Goal: Communication & Community: Answer question/provide support

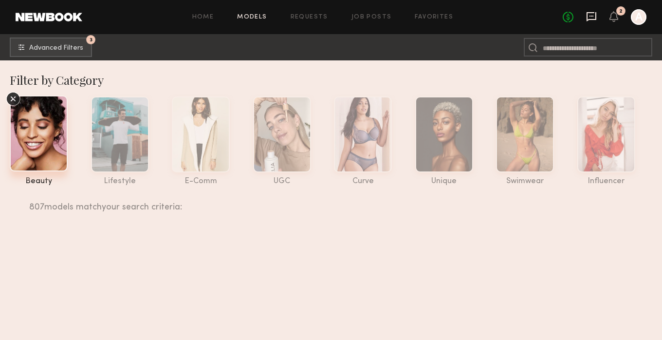
click at [594, 18] on icon at bounding box center [591, 16] width 11 height 11
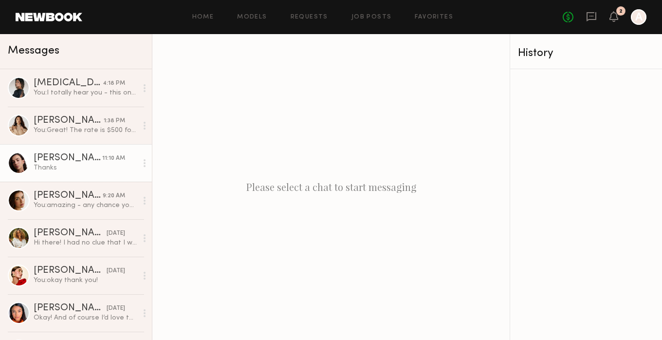
click at [54, 172] on link "Uliana V. 11:10 AM Thanks" at bounding box center [76, 162] width 152 height 37
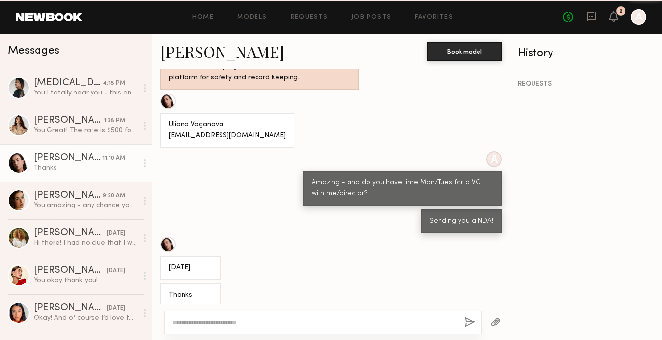
scroll to position [533, 0]
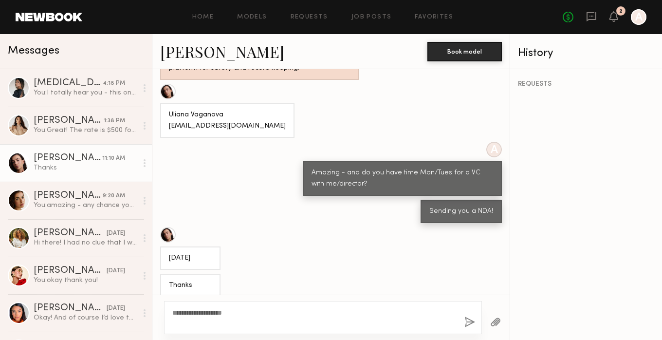
type textarea "**********"
click at [473, 319] on button "button" at bounding box center [469, 322] width 11 height 12
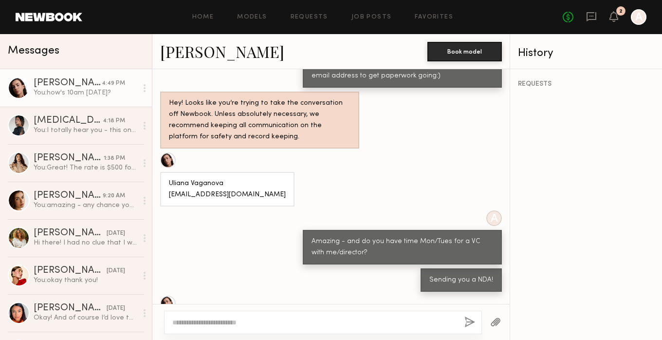
scroll to position [465, 0]
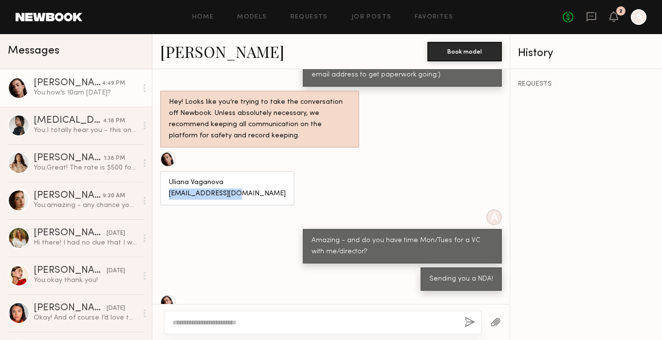
drag, startPoint x: 240, startPoint y: 190, endPoint x: 166, endPoint y: 195, distance: 73.7
click at [166, 195] on div "Uliana Vaganova [EMAIL_ADDRESS][DOMAIN_NAME]" at bounding box center [227, 188] width 134 height 35
copy div "uliana@myyahoo.com"
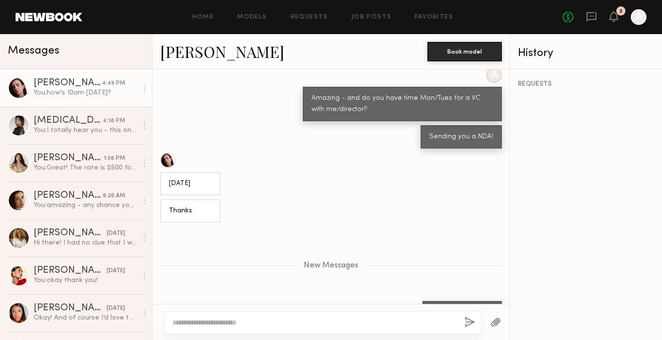
scroll to position [634, 0]
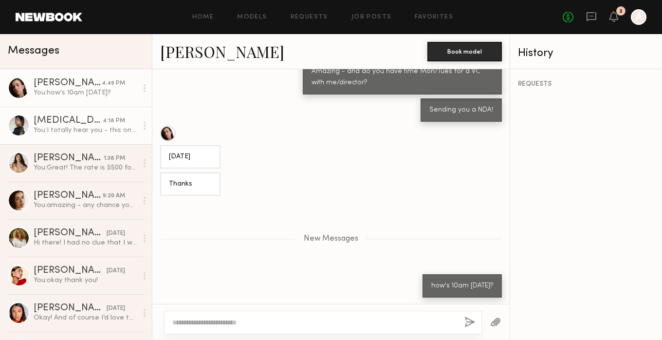
click at [70, 128] on div "You: I totally hear you - this one is going to be a really easy day (and likely…" at bounding box center [86, 130] width 104 height 9
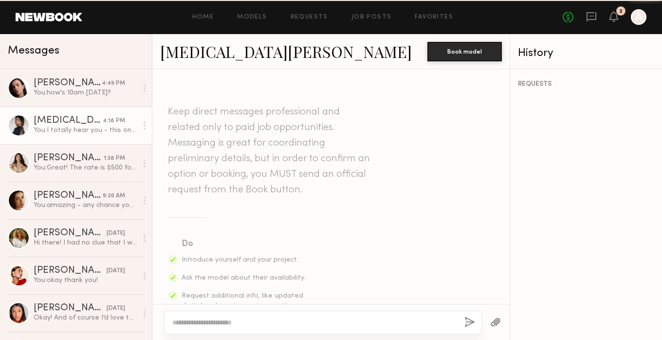
scroll to position [665, 0]
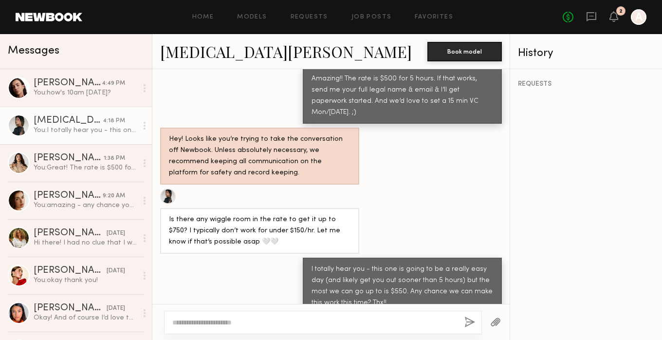
click at [185, 52] on link "[MEDICAL_DATA][PERSON_NAME]" at bounding box center [286, 51] width 252 height 21
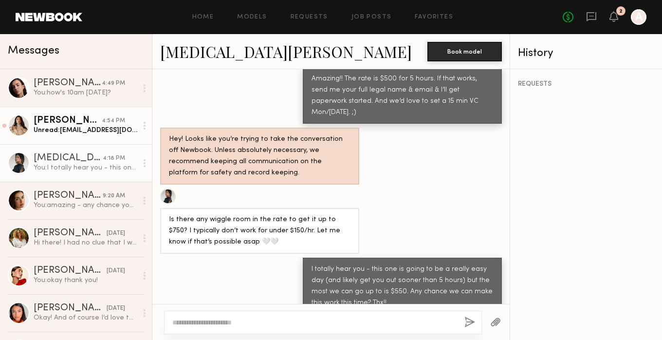
click at [56, 137] on link "Jenn L. 4:54 PM Unread: JenniferJLeezy@gmail.com" at bounding box center [76, 125] width 152 height 37
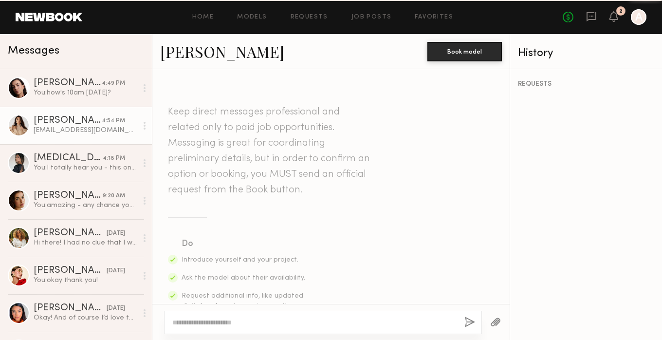
scroll to position [571, 0]
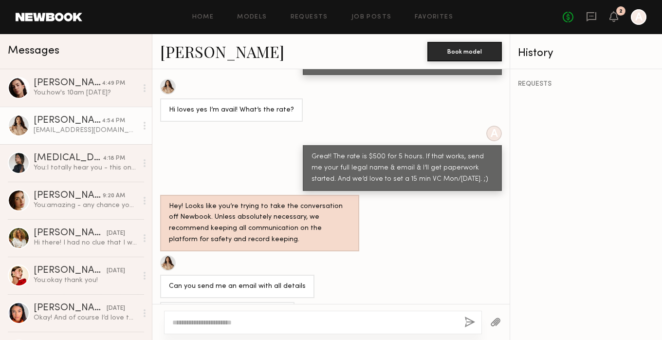
click at [202, 318] on textarea at bounding box center [314, 322] width 284 height 10
type textarea "*"
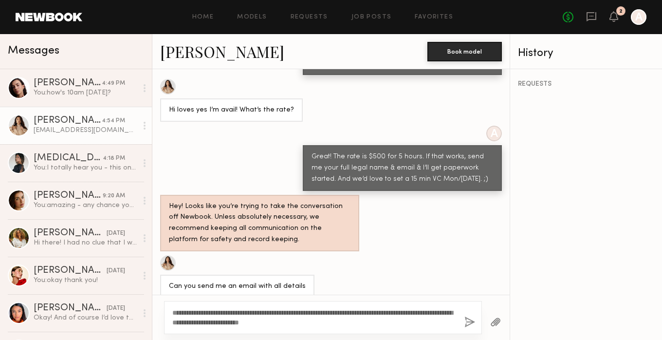
type textarea "**********"
drag, startPoint x: 343, startPoint y: 321, endPoint x: 153, endPoint y: 315, distance: 189.5
click at [153, 315] on div "**********" at bounding box center [330, 317] width 357 height 45
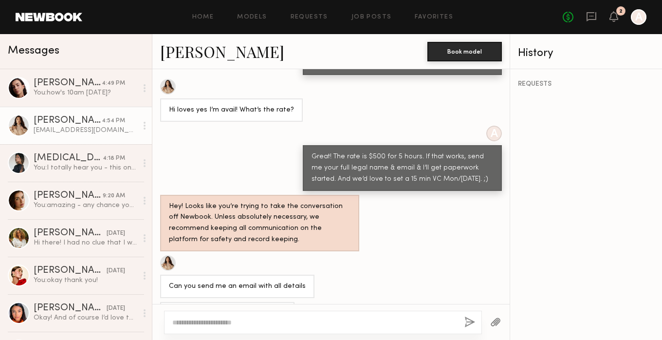
drag, startPoint x: 256, startPoint y: 283, endPoint x: 167, endPoint y: 285, distance: 88.6
click at [168, 302] on div "[EMAIL_ADDRESS][DOMAIN_NAME]" at bounding box center [227, 313] width 134 height 23
copy div "[EMAIL_ADDRESS][DOMAIN_NAME]"
click at [223, 302] on div "JenniferJLeezy@gmail.com" at bounding box center [227, 313] width 134 height 23
drag, startPoint x: 211, startPoint y: 285, endPoint x: 195, endPoint y: 285, distance: 16.6
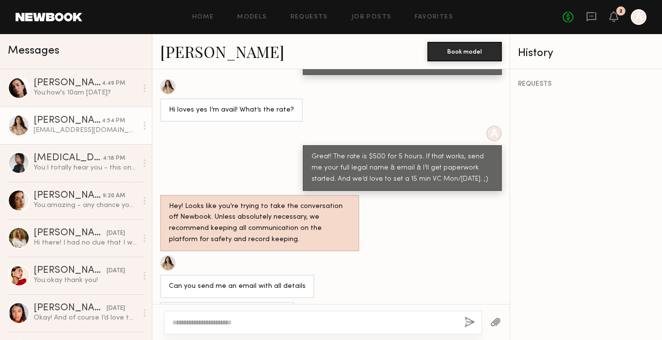
click at [195, 308] on div "JenniferJLeezy@gmail.com" at bounding box center [227, 313] width 117 height 11
copy div "Leezy"
click at [210, 319] on textarea at bounding box center [314, 322] width 284 height 10
type textarea "**********"
click at [473, 318] on button "button" at bounding box center [469, 322] width 11 height 12
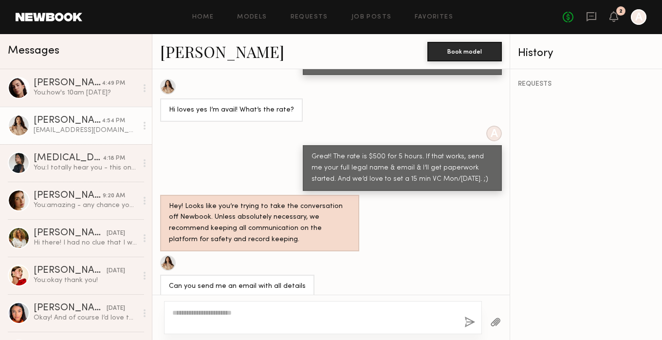
scroll to position [672, 0]
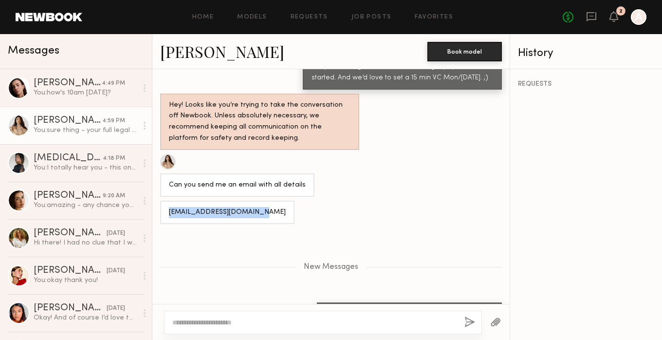
drag, startPoint x: 253, startPoint y: 182, endPoint x: 164, endPoint y: 187, distance: 89.7
click at [164, 201] on div "JenniferJLeezy@gmail.com" at bounding box center [227, 212] width 134 height 23
copy div "JenniferJLeezy@gmail.com"
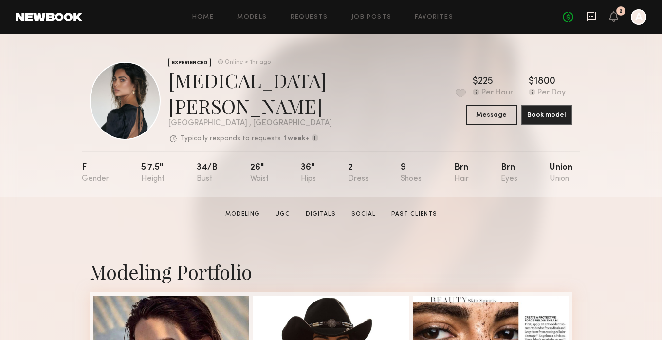
click at [590, 15] on icon at bounding box center [591, 16] width 11 height 11
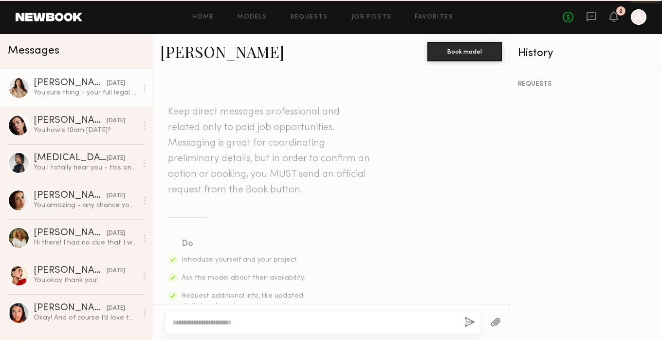
scroll to position [598, 0]
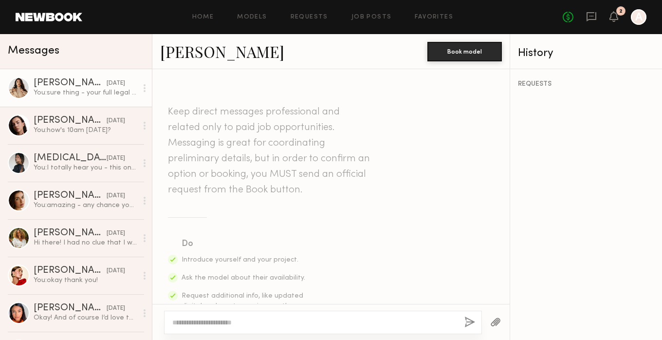
scroll to position [598, 0]
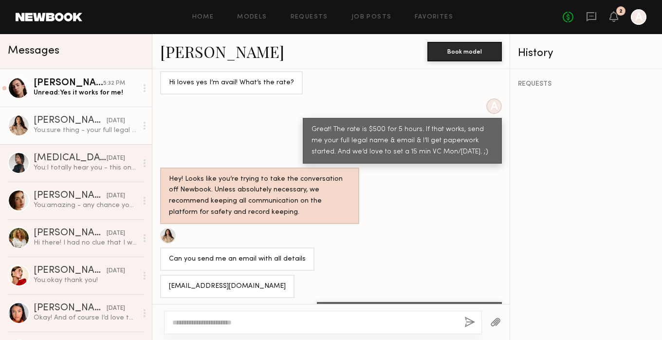
click at [104, 79] on div "5:32 PM" at bounding box center [114, 83] width 22 height 9
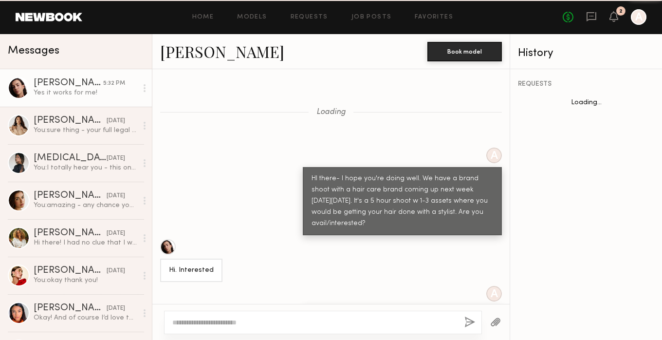
scroll to position [417, 0]
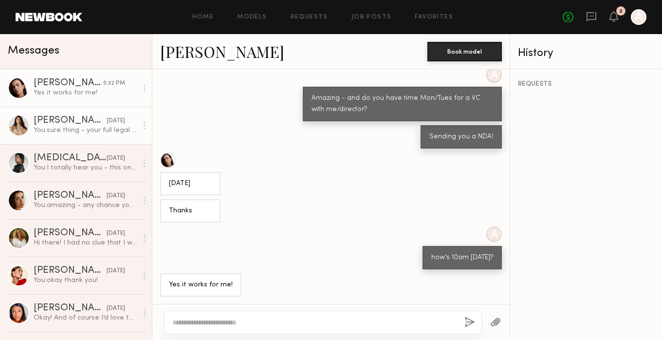
click at [93, 133] on div "You: sure thing - your full legal name is [PERSON_NAME]?" at bounding box center [86, 130] width 104 height 9
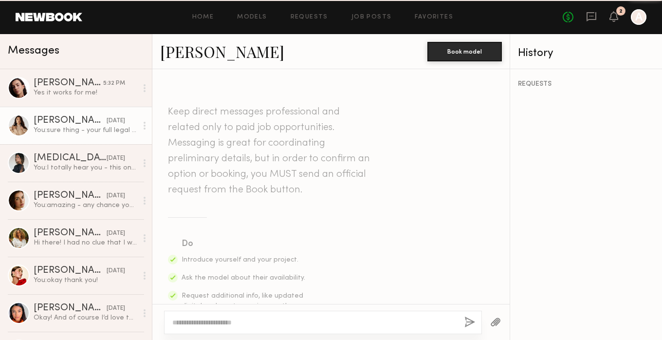
scroll to position [598, 0]
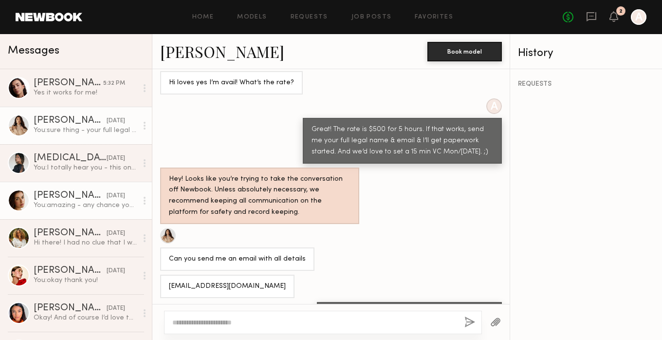
click at [83, 205] on div "You: amazing - any chance you can do Mon/Tues next week? Tomorrow is Saturday a…" at bounding box center [86, 205] width 104 height 9
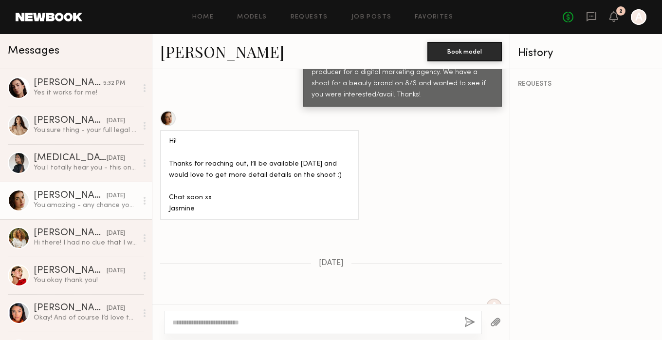
scroll to position [62, 0]
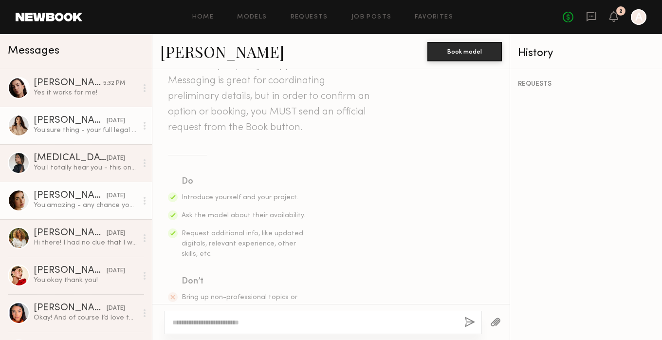
click at [93, 130] on div "You: sure thing - your full legal name is Jennifer Leezy?" at bounding box center [86, 130] width 104 height 9
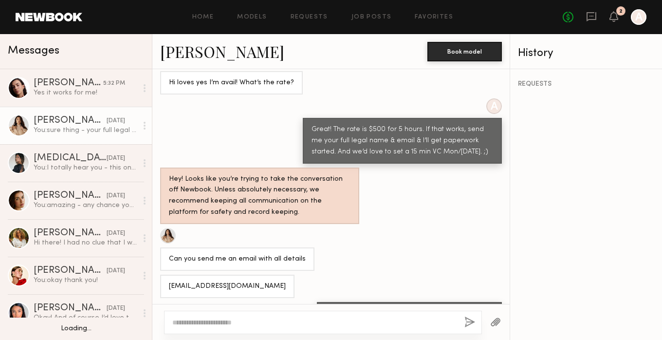
scroll to position [0, 0]
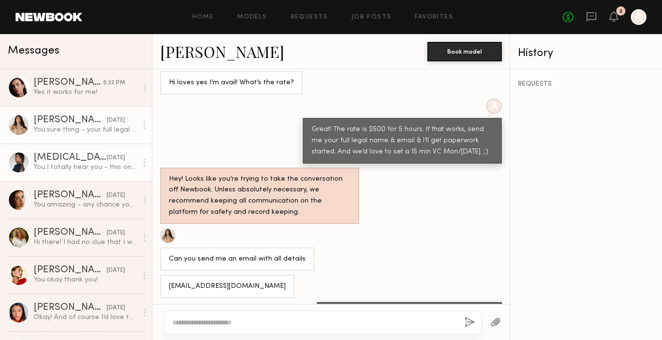
click at [79, 169] on div "You: I totally hear you - this one is going to be a really easy day (and likely…" at bounding box center [86, 167] width 104 height 9
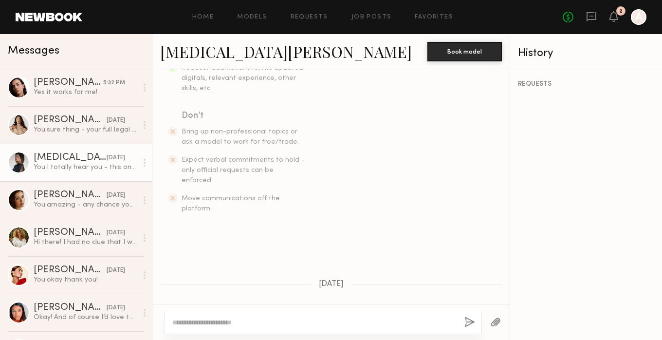
scroll to position [230, 0]
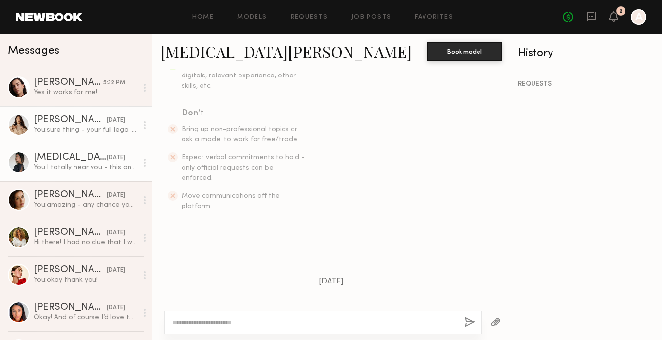
click at [85, 128] on div "You: sure thing - your full legal name is Jennifer Leezy?" at bounding box center [86, 129] width 104 height 9
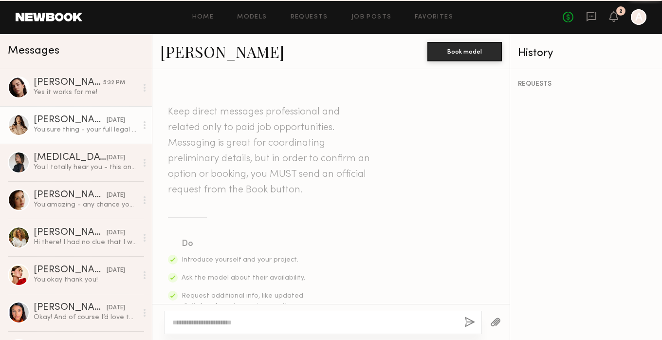
scroll to position [598, 0]
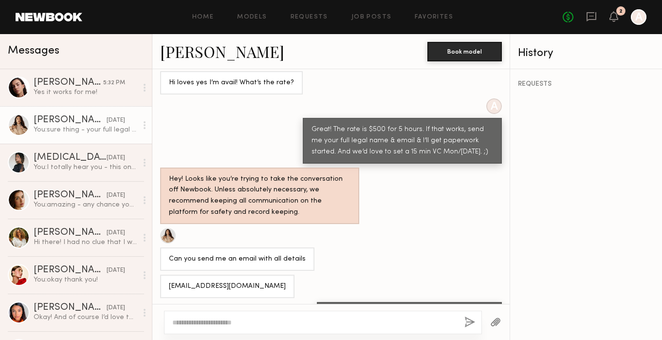
click at [77, 128] on div "You: sure thing - your full legal name is Jennifer Leezy?" at bounding box center [86, 129] width 104 height 9
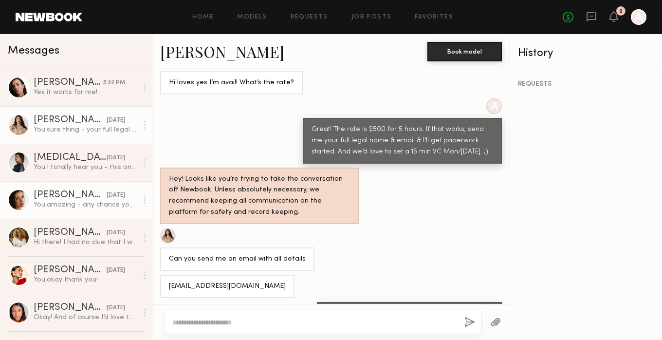
click at [72, 199] on div "[PERSON_NAME]" at bounding box center [70, 195] width 73 height 10
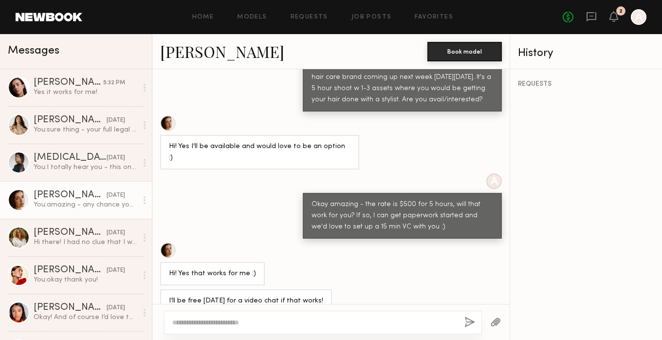
scroll to position [981, 0]
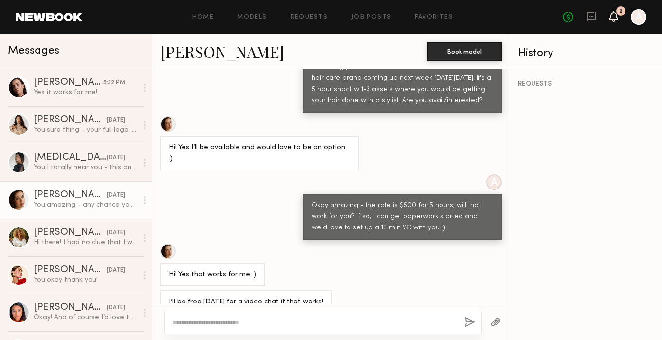
click at [618, 18] on icon at bounding box center [614, 16] width 8 height 7
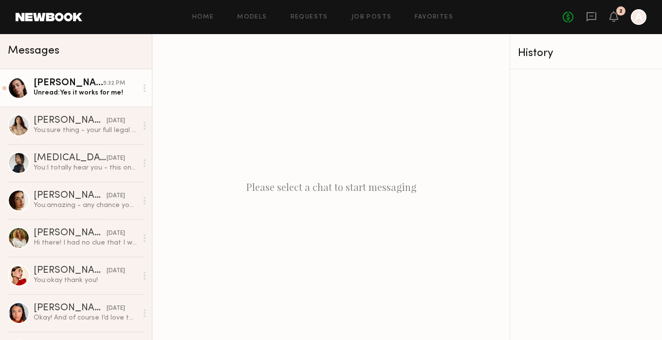
click at [100, 84] on div "[PERSON_NAME]" at bounding box center [69, 83] width 70 height 10
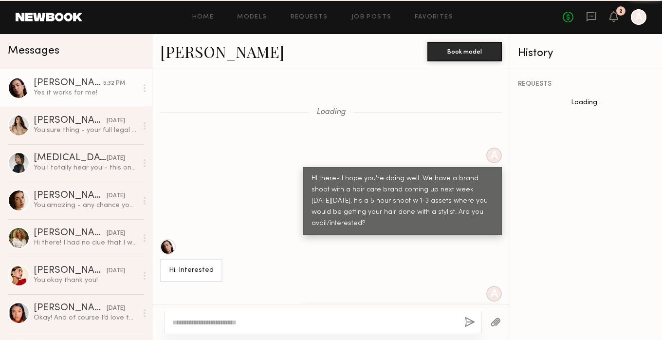
scroll to position [417, 0]
